Goal: Book appointment/travel/reservation

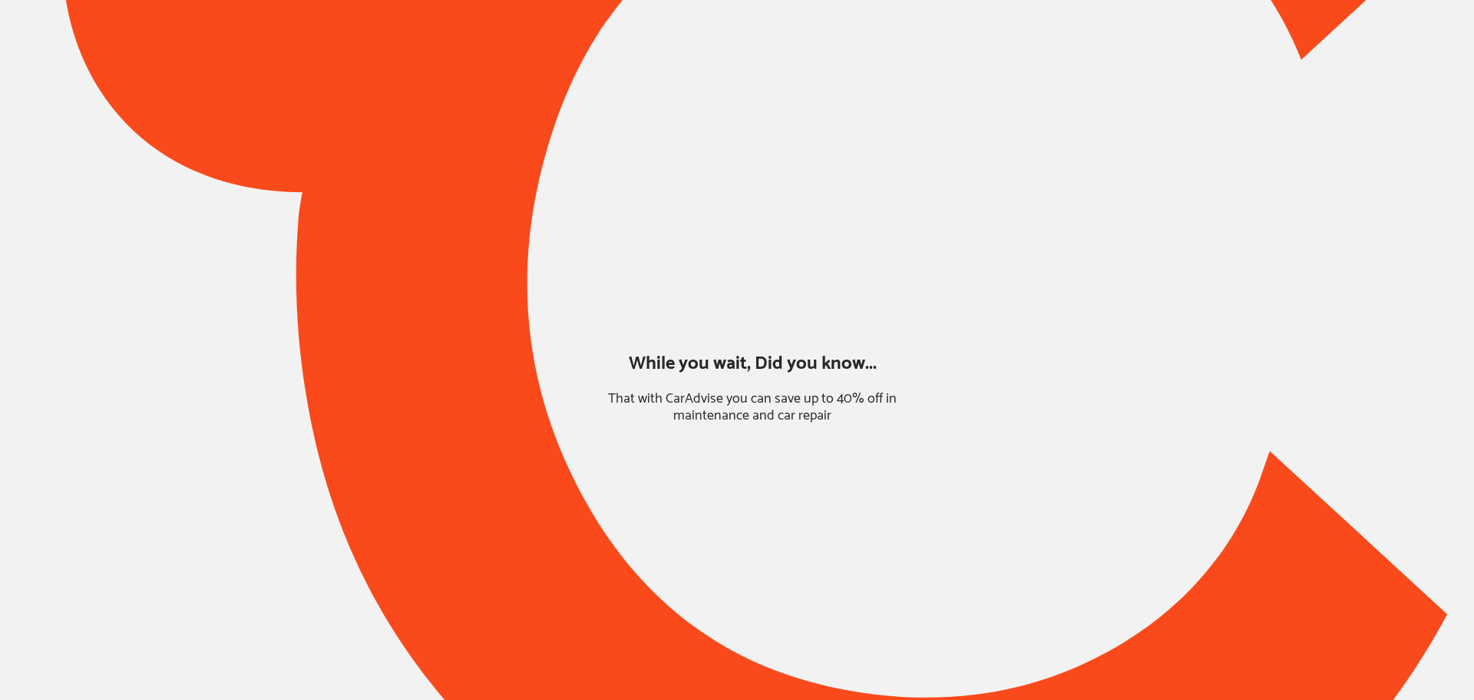
type input "*****"
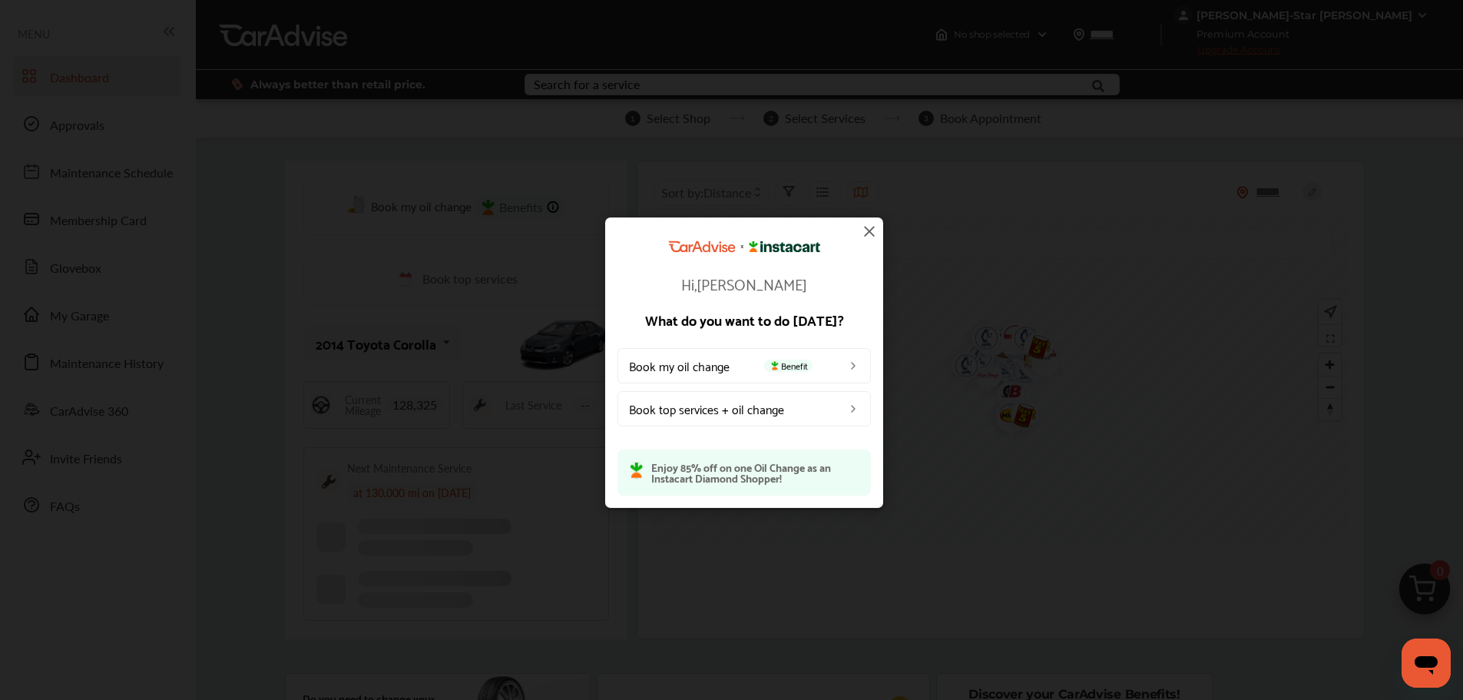
click at [868, 233] on img at bounding box center [869, 231] width 18 height 18
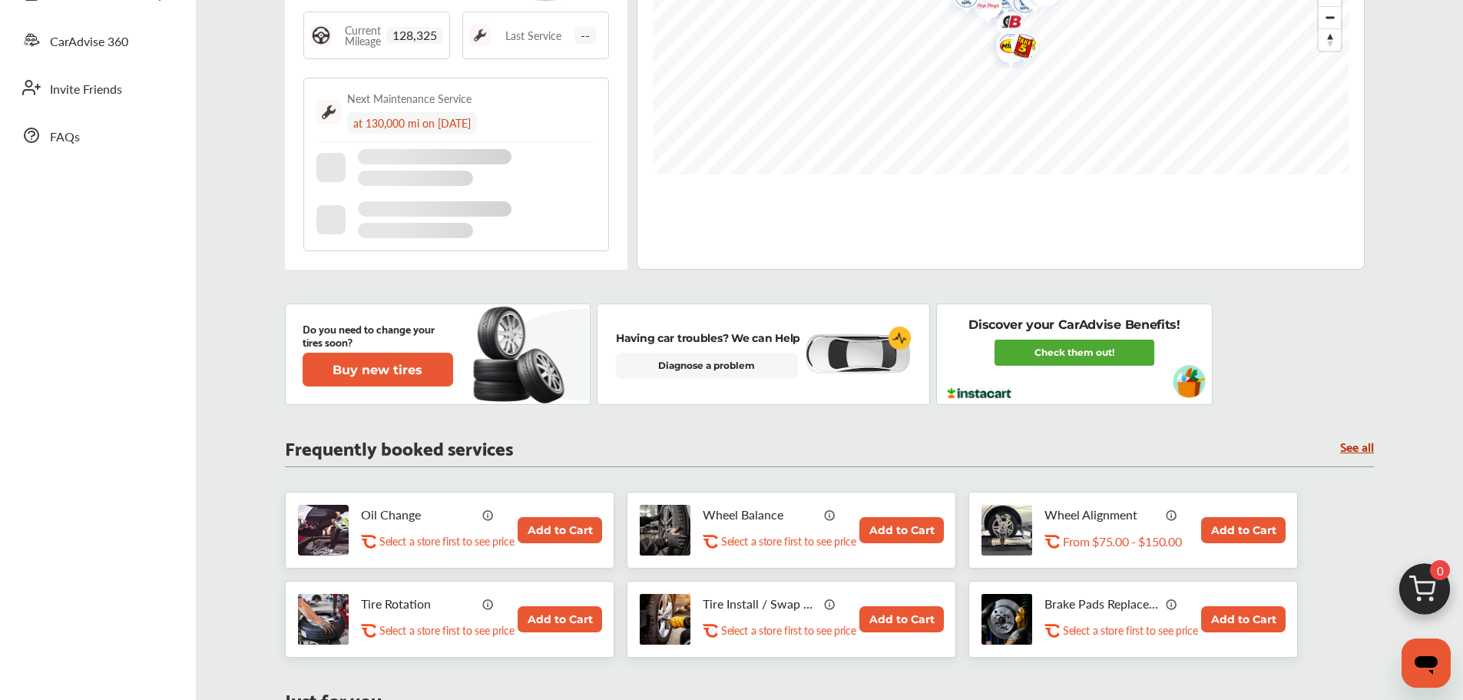
scroll to position [384, 0]
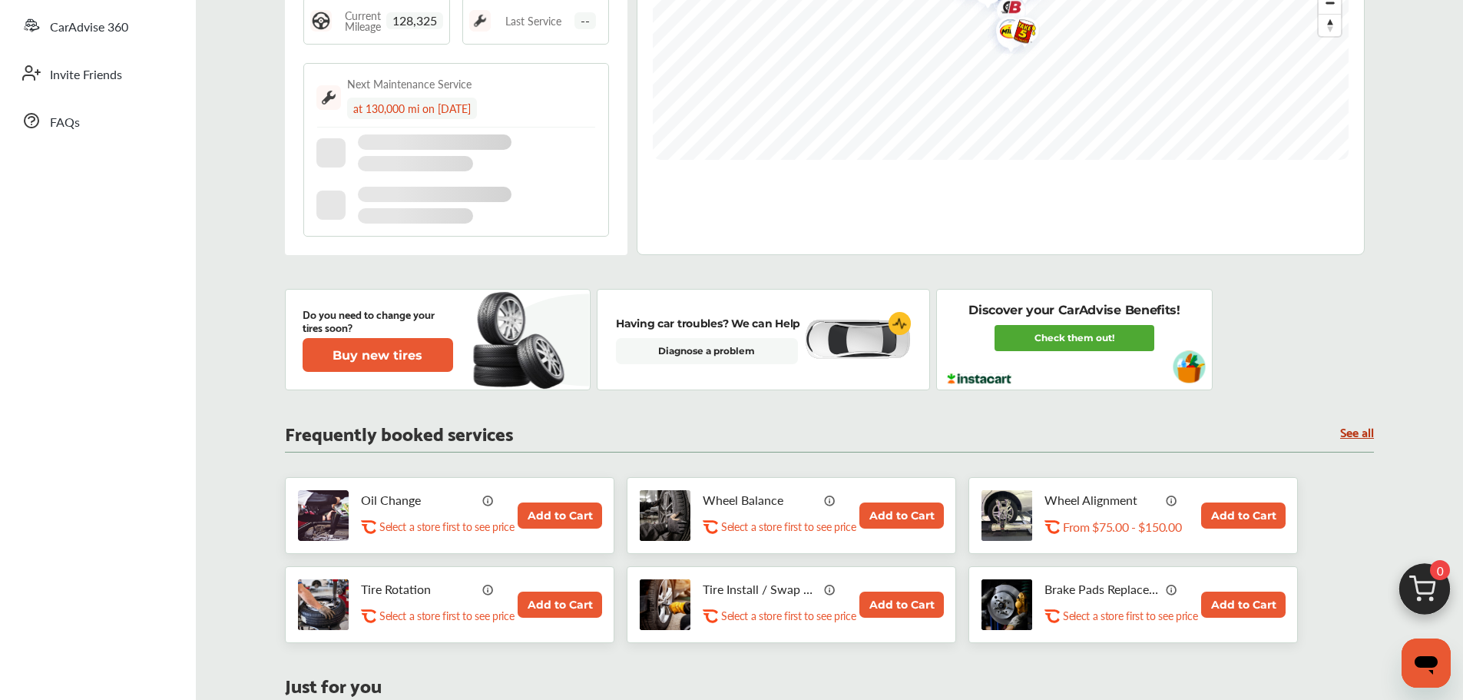
click at [555, 510] on button "Add to Cart" at bounding box center [560, 515] width 84 height 26
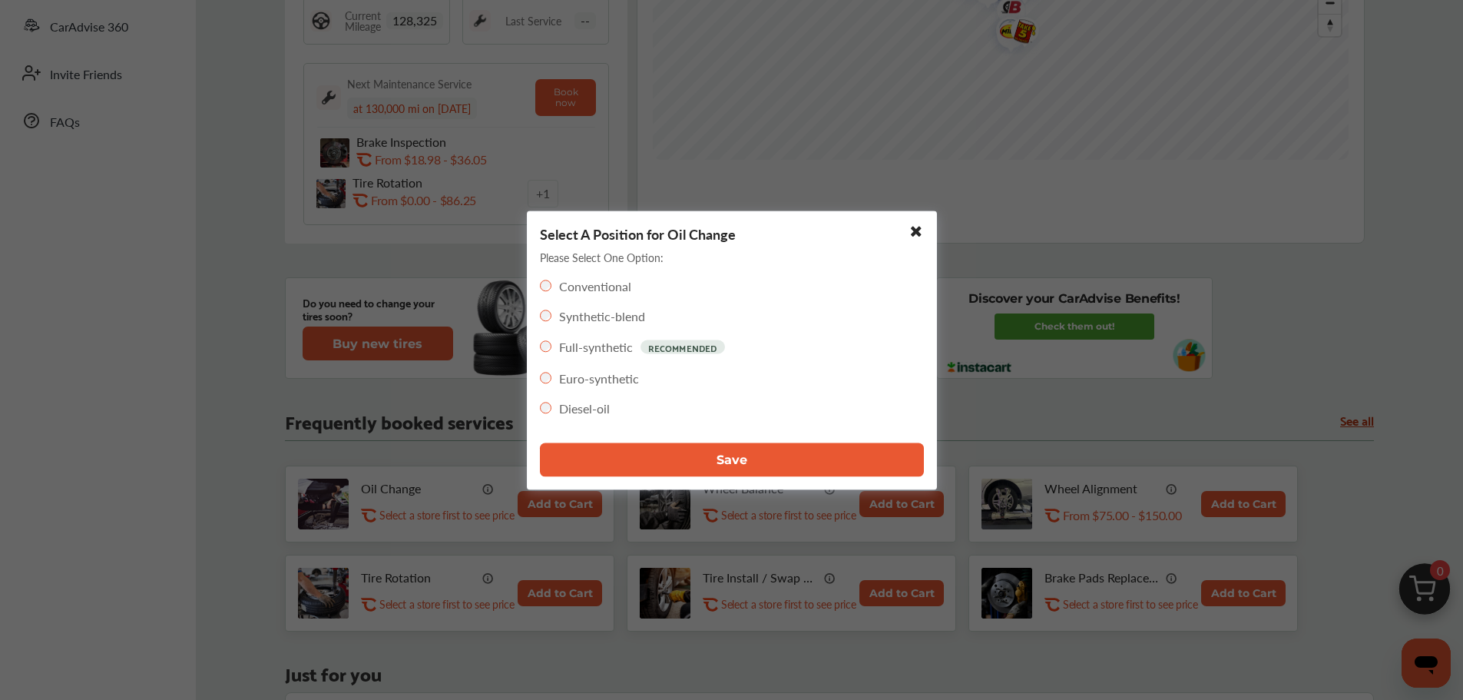
click at [606, 461] on button "Save" at bounding box center [732, 459] width 384 height 34
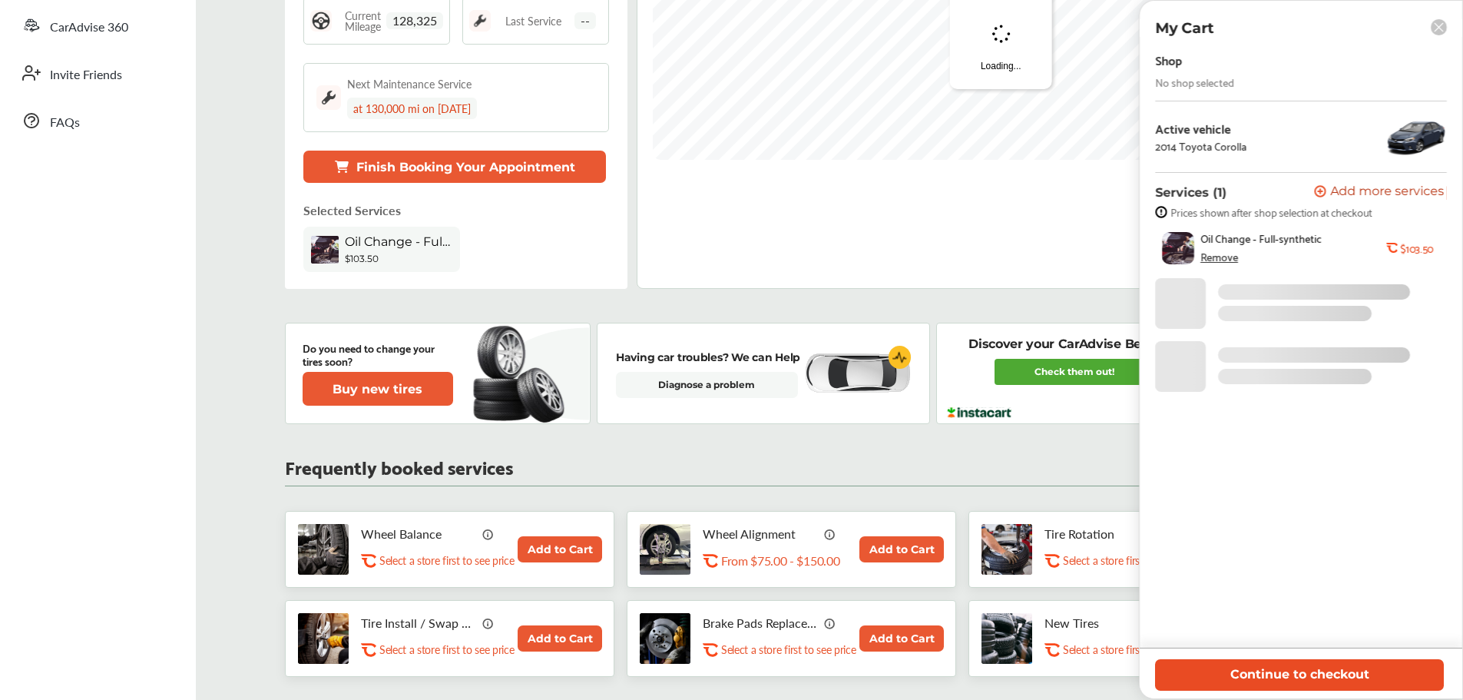
click at [1239, 680] on button "Continue to checkout" at bounding box center [1299, 674] width 289 height 31
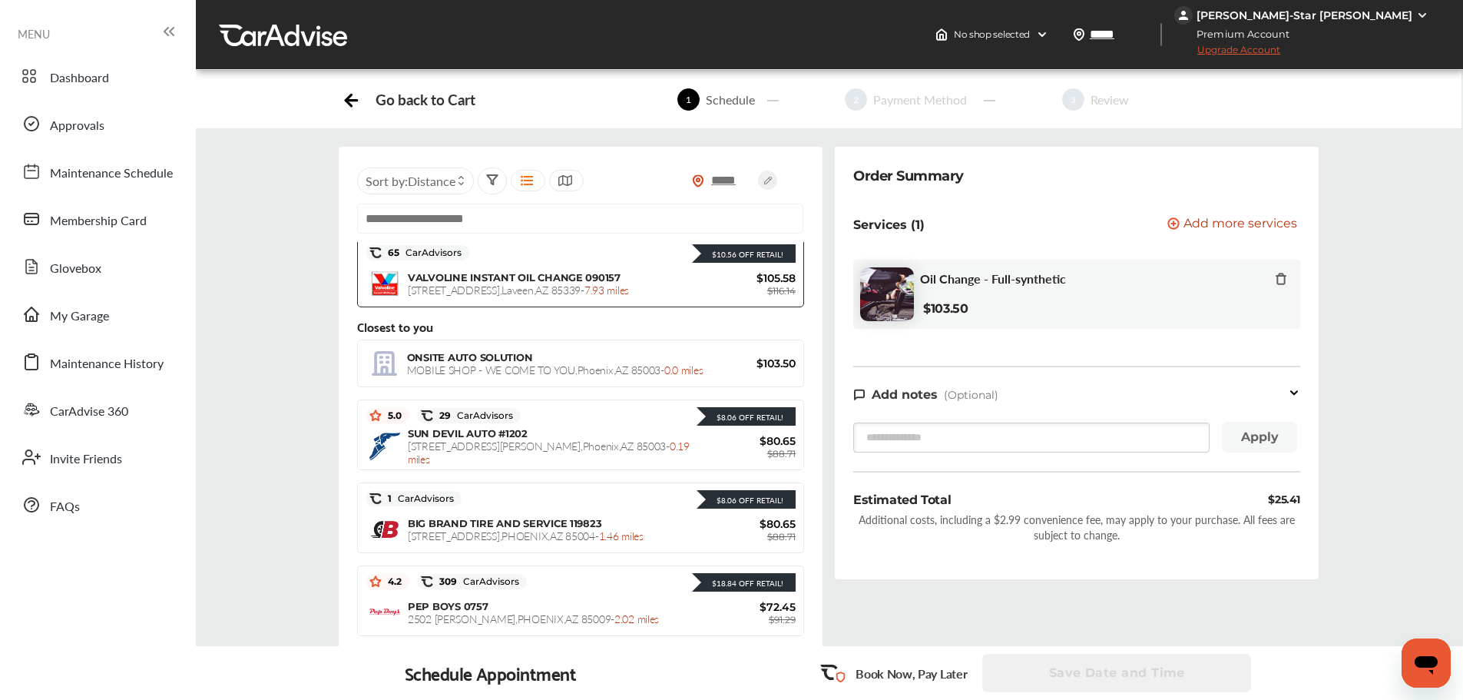
scroll to position [77, 0]
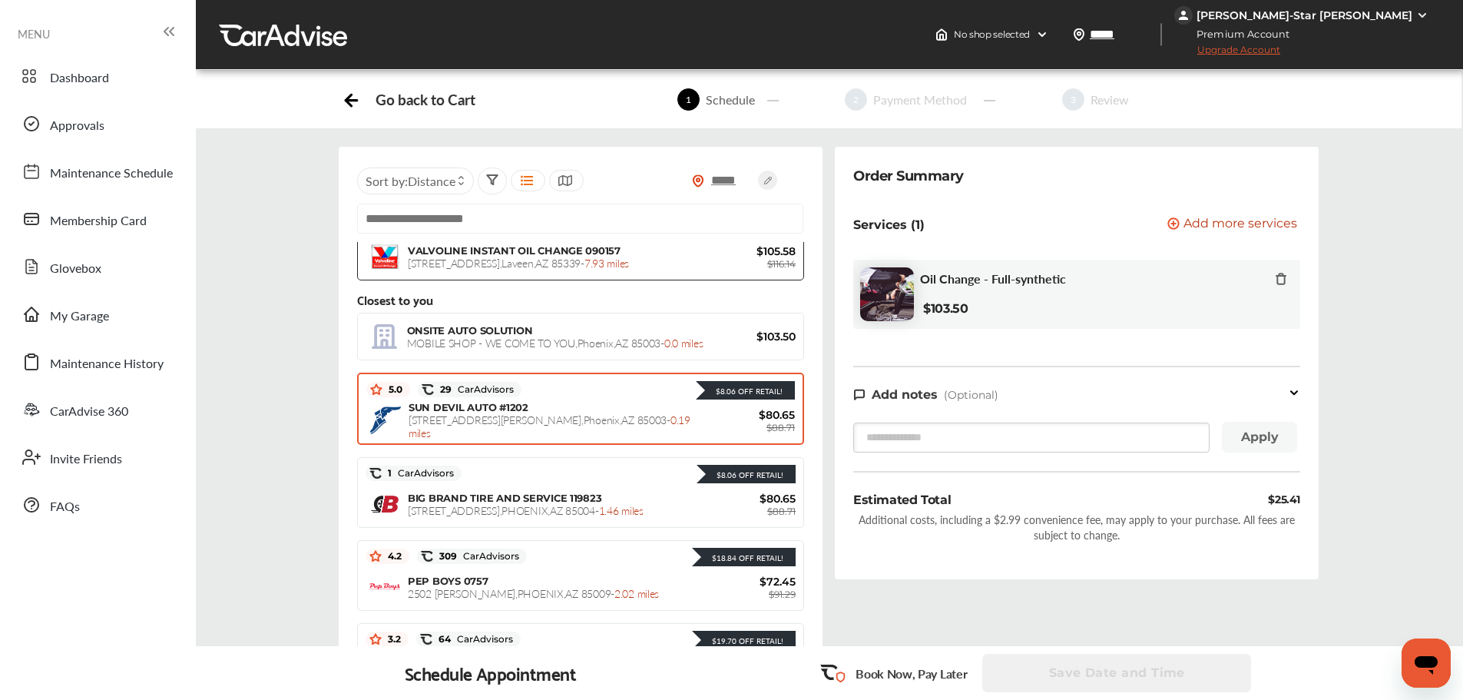
click at [572, 422] on span "[STREET_ADDRESS][PERSON_NAME] - 0.19 miles" at bounding box center [550, 426] width 282 height 28
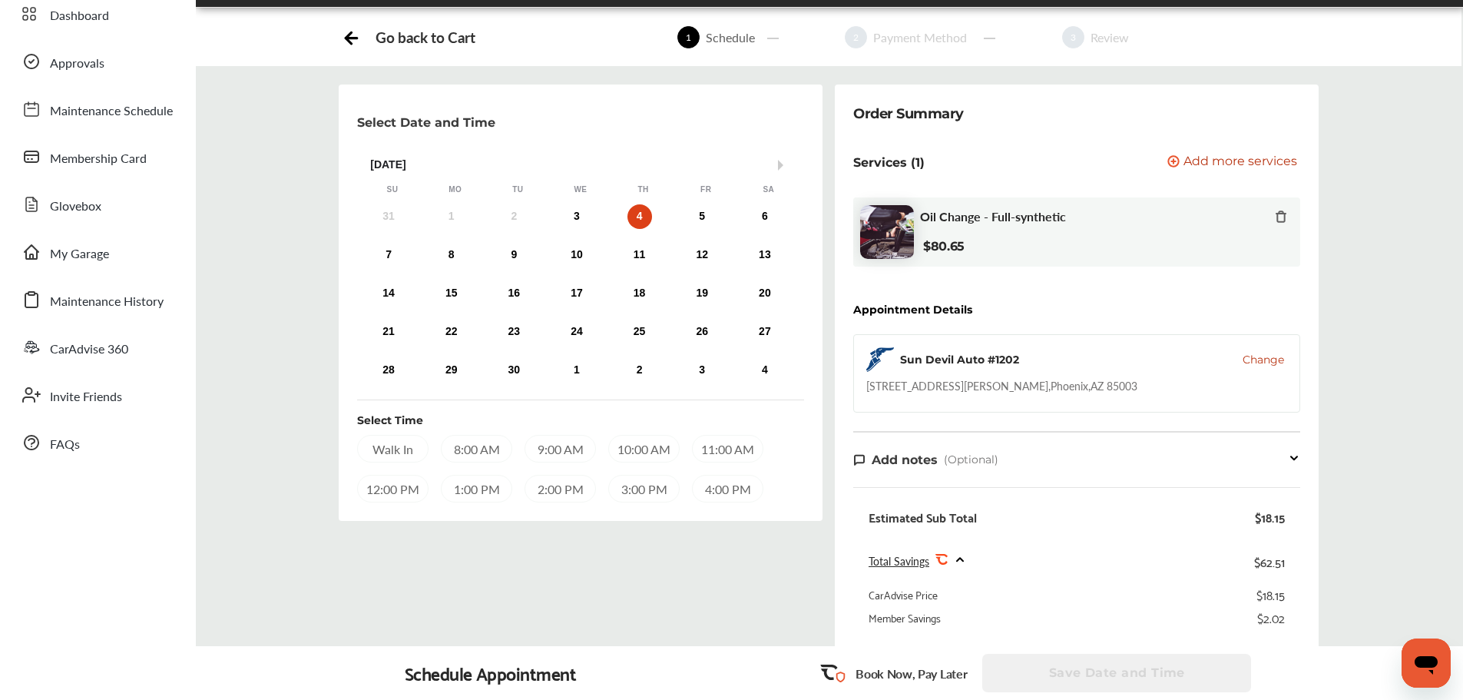
scroll to position [56, 0]
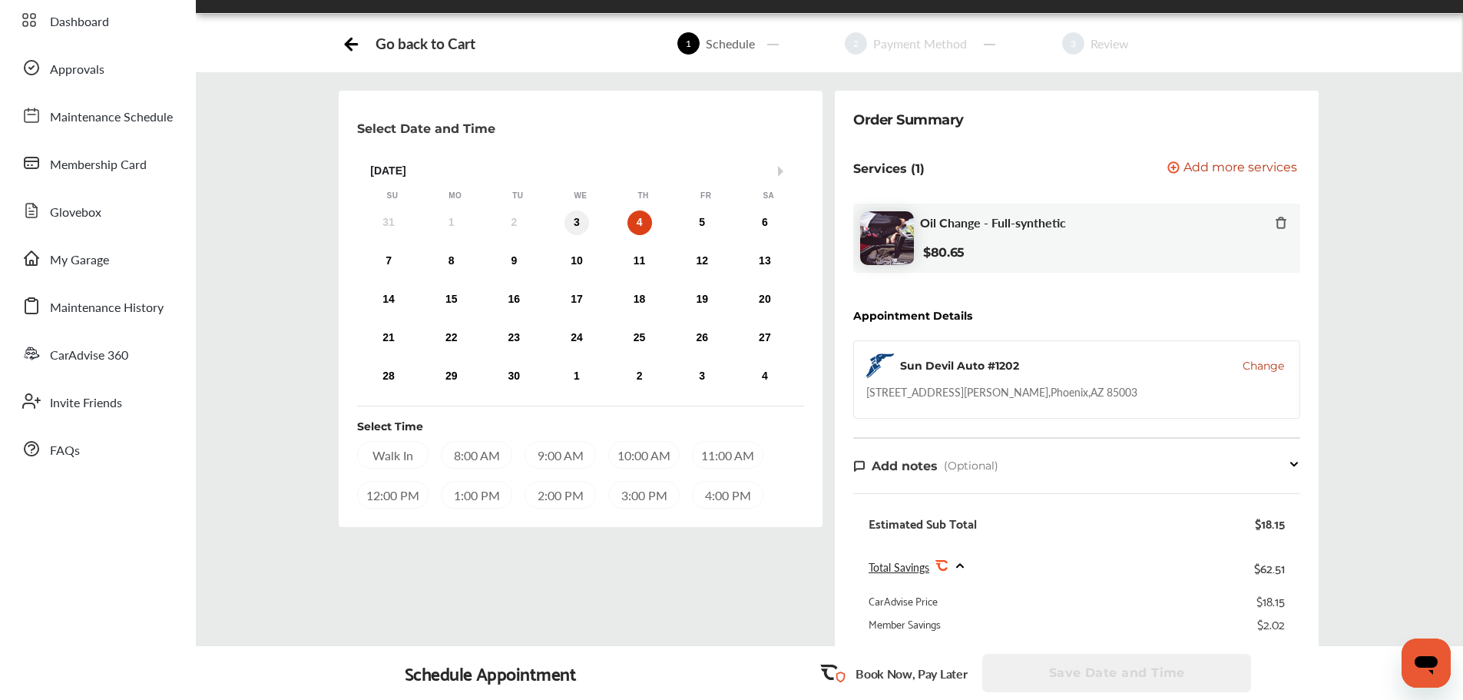
click at [583, 220] on div "3" at bounding box center [576, 222] width 25 height 25
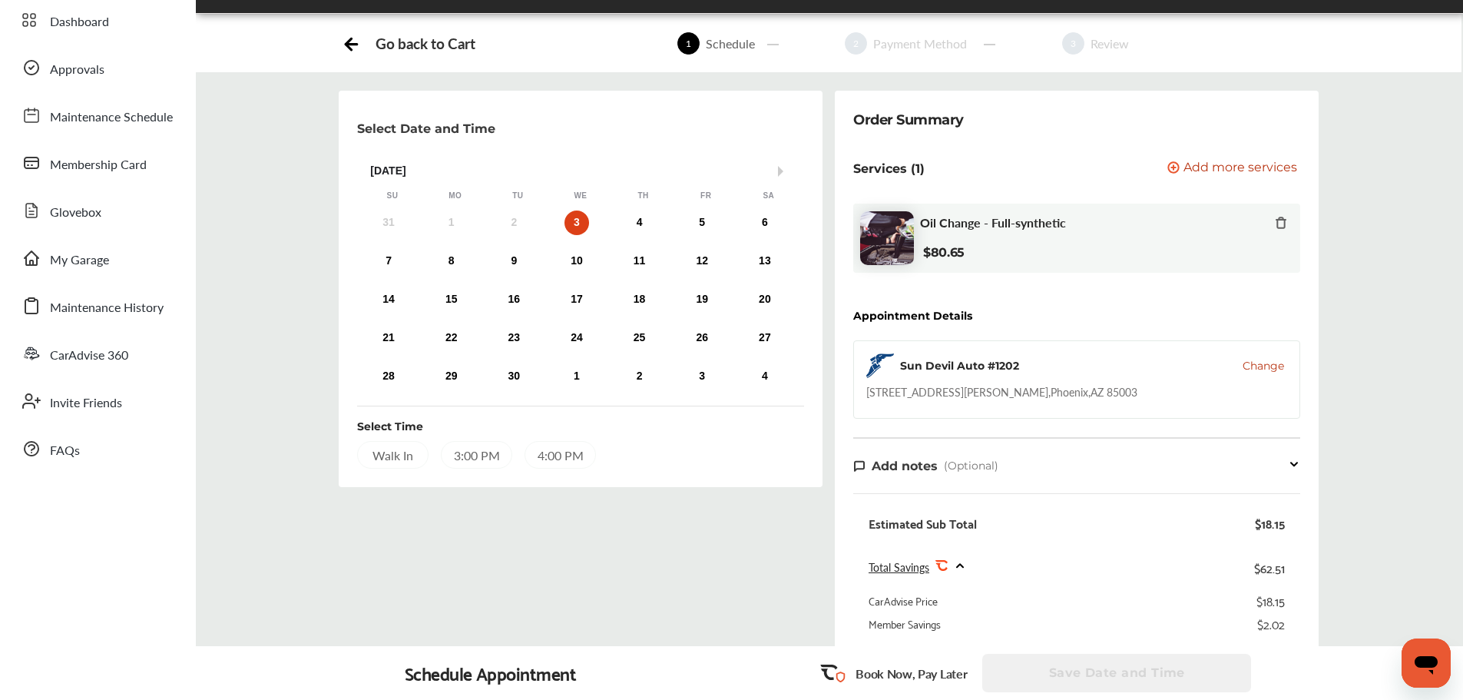
click at [406, 450] on div "Walk In" at bounding box center [392, 455] width 71 height 28
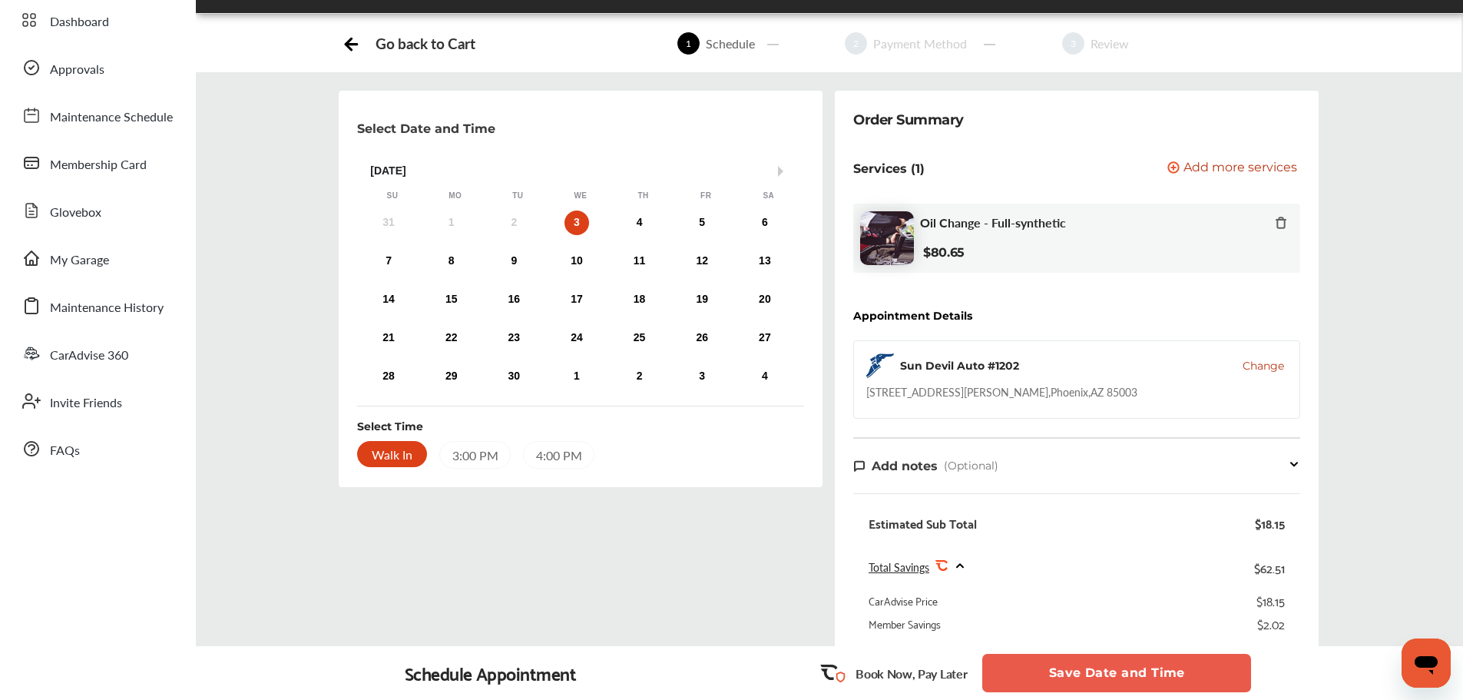
click at [1081, 678] on button "Save Date and Time" at bounding box center [1116, 672] width 269 height 38
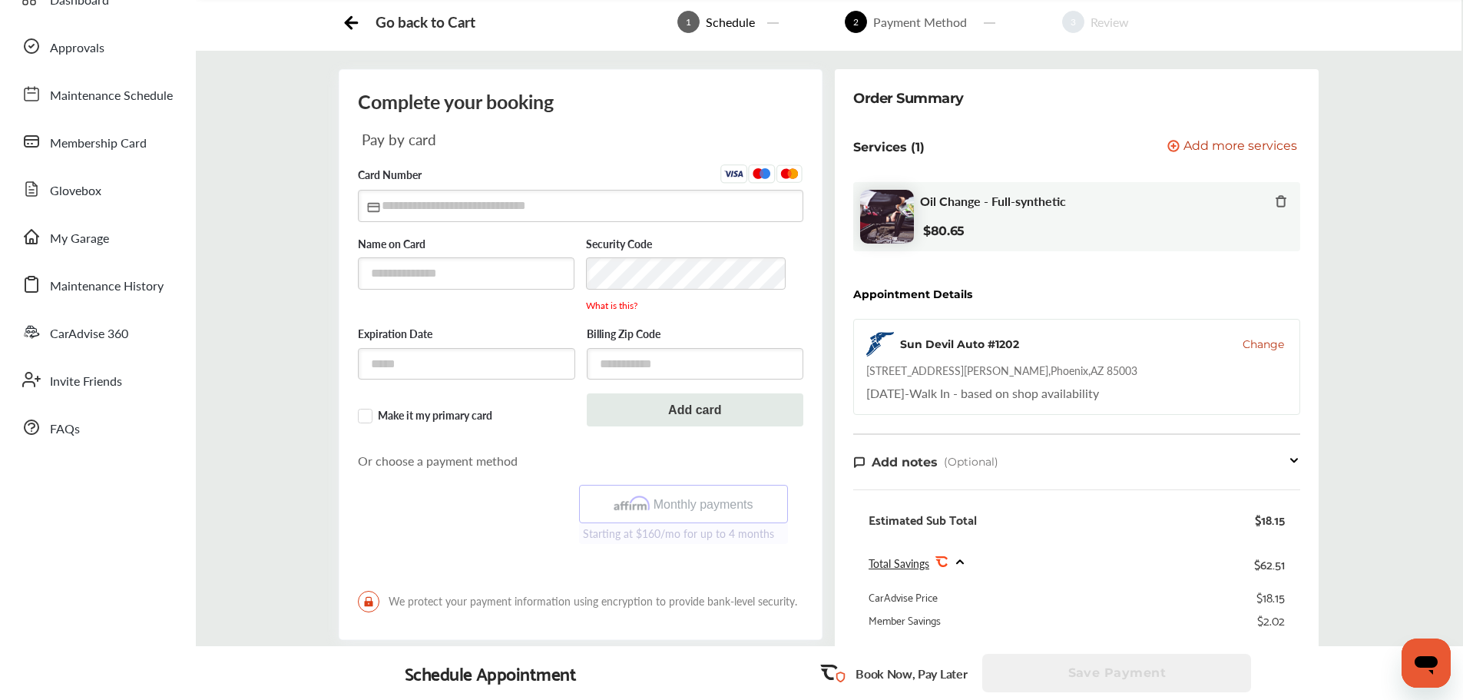
scroll to position [77, 0]
click at [1400, 319] on div "Complete your booking Pay by card Card Number Name on Card Security Code What i…" at bounding box center [829, 497] width 1290 height 855
